Goal: Transaction & Acquisition: Subscribe to service/newsletter

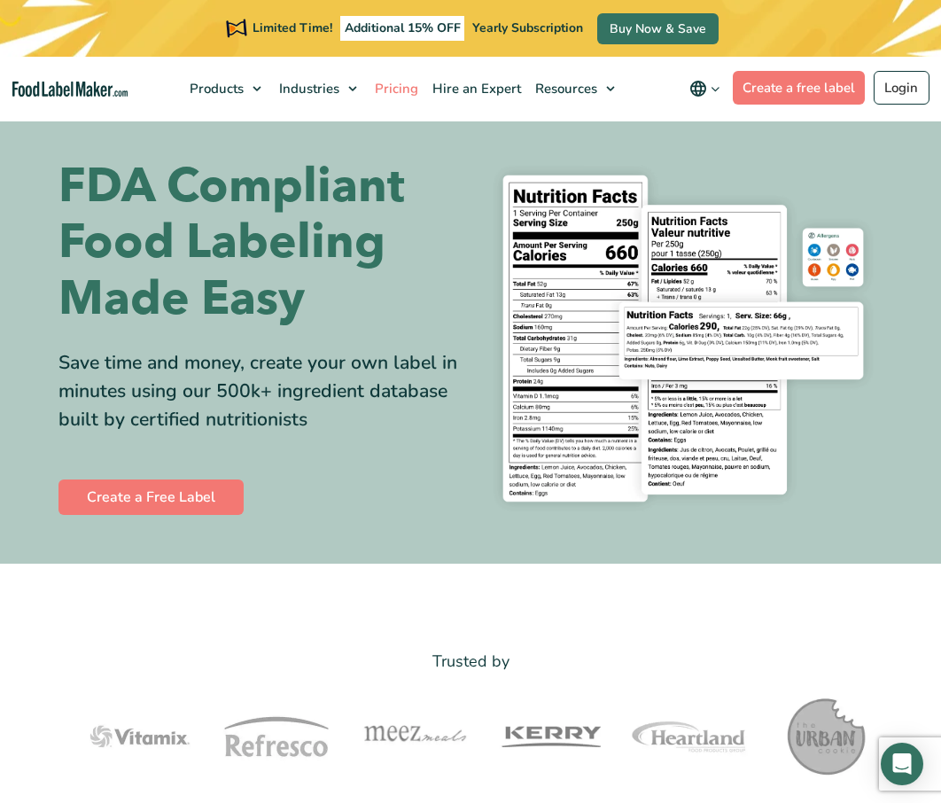
click at [402, 91] on span "Pricing" at bounding box center [394, 89] width 51 height 18
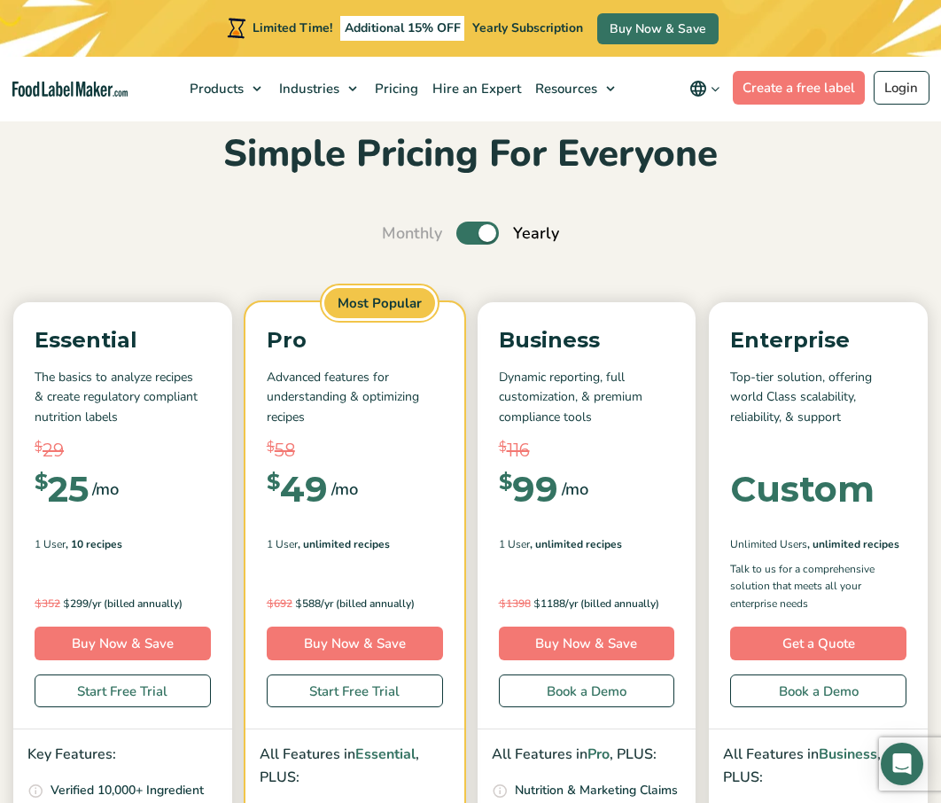
scroll to position [91, 0]
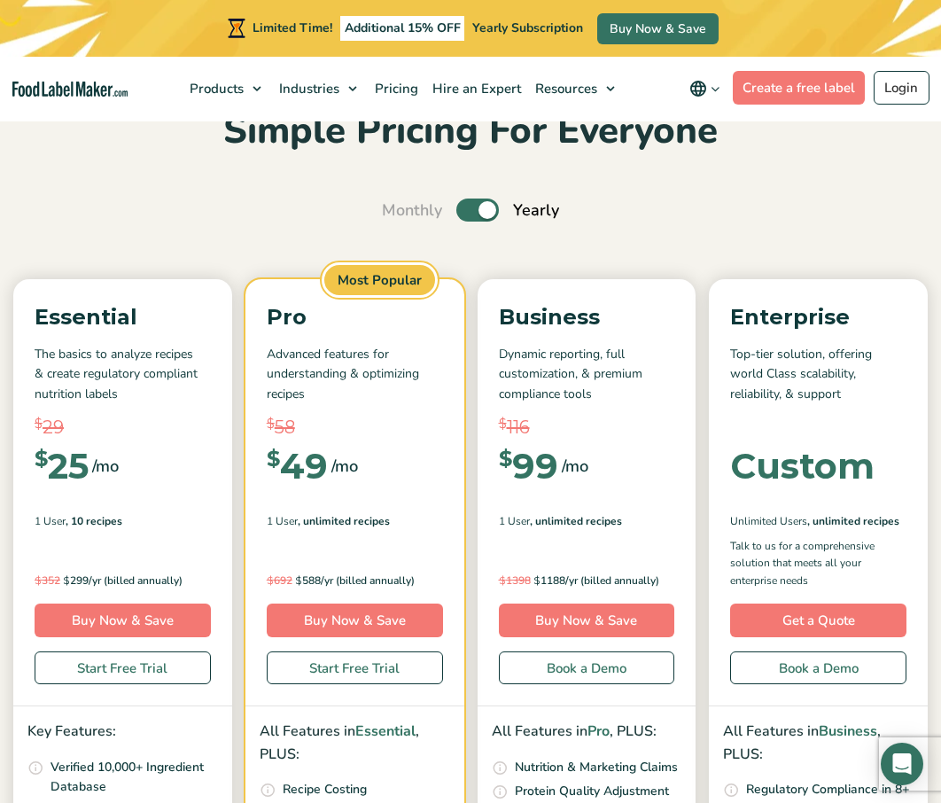
click at [419, 213] on span "Monthly" at bounding box center [412, 210] width 60 height 24
click at [484, 210] on label "Toggle" at bounding box center [477, 209] width 43 height 23
click at [397, 210] on input "Toggle" at bounding box center [391, 211] width 12 height 12
checkbox input "false"
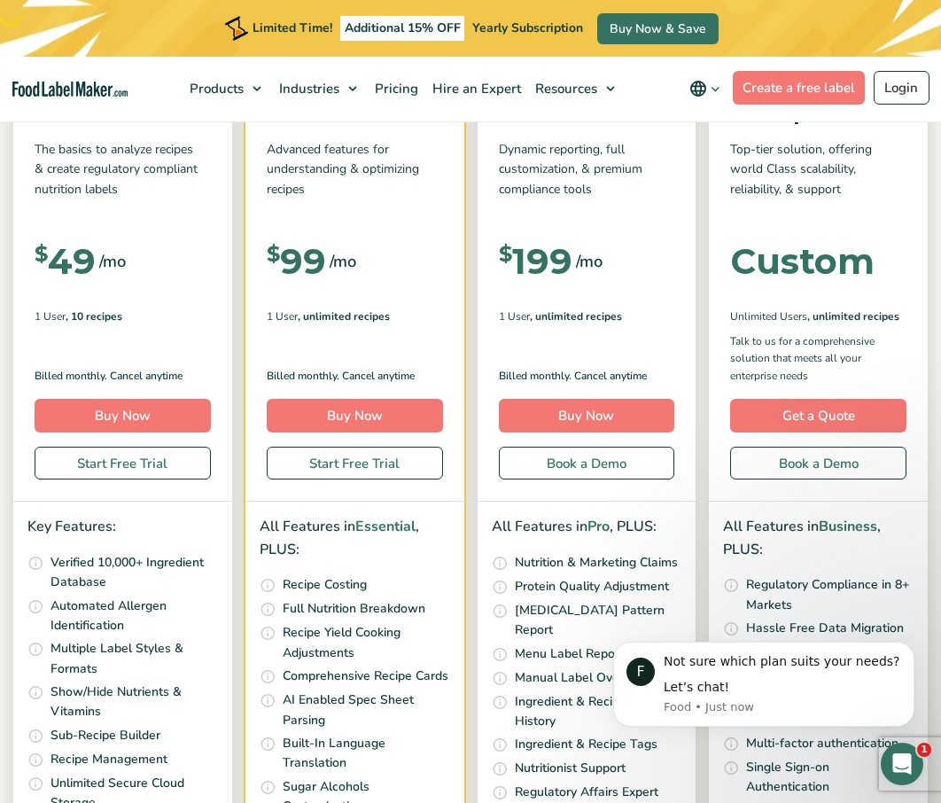
scroll to position [284, 0]
